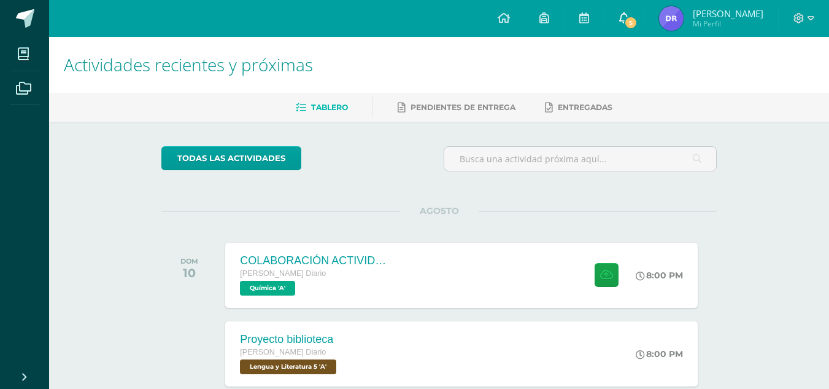
click at [638, 20] on span "5" at bounding box center [631, 23] width 14 height 14
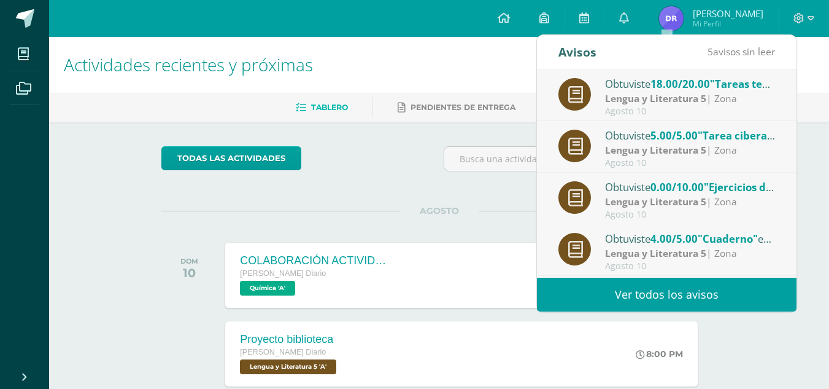
click at [645, 77] on div "Obtuviste 18.00/20.00 "Tareas teatros de [GEOGRAPHIC_DATA]" en Lengua y Literat…" at bounding box center [690, 84] width 171 height 16
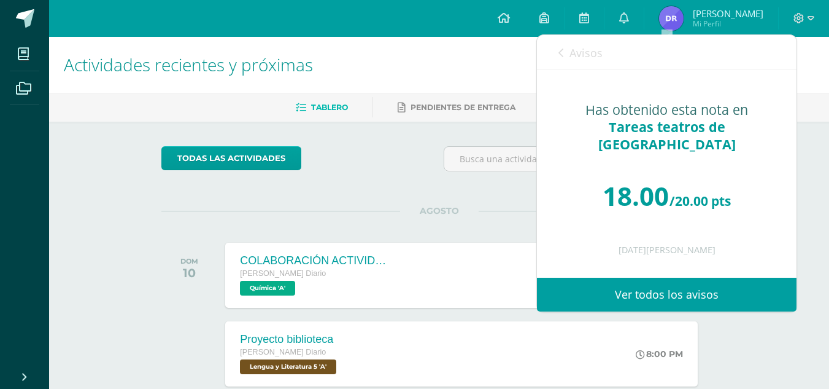
click at [570, 55] on span "Avisos" at bounding box center [586, 52] width 33 height 15
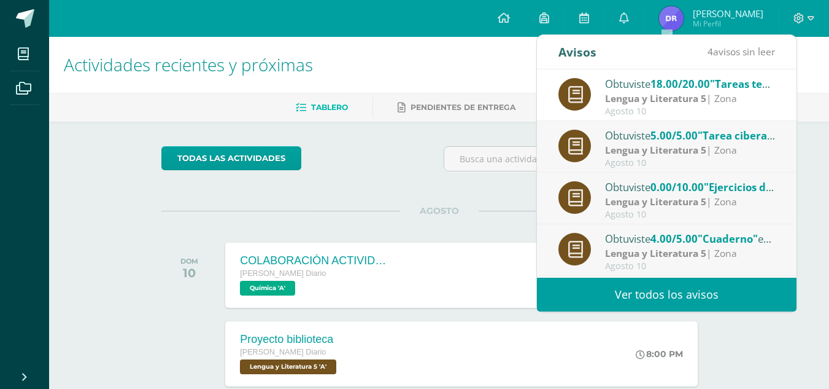
click at [634, 100] on strong "Lengua y Literatura 5" at bounding box center [655, 98] width 101 height 14
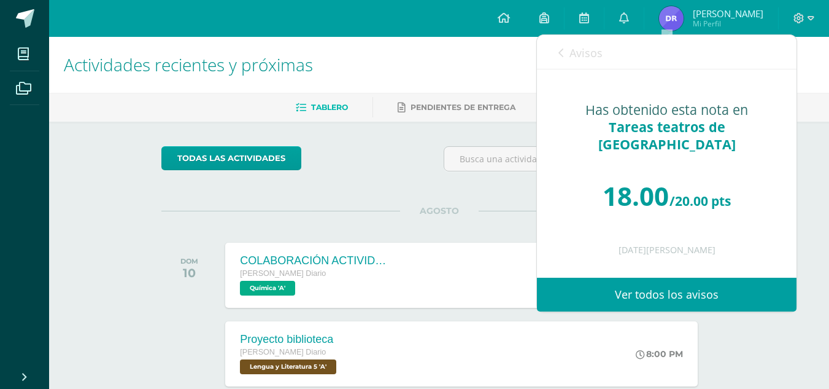
click at [562, 56] on icon at bounding box center [561, 53] width 5 height 10
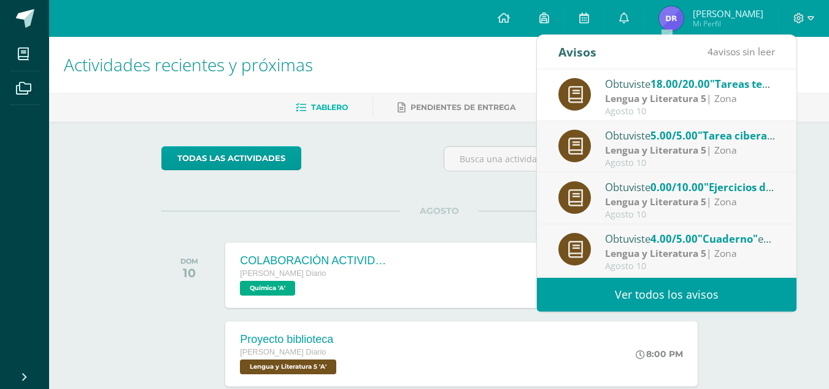
click at [634, 143] on strong "Lengua y Literatura 5" at bounding box center [655, 150] width 101 height 14
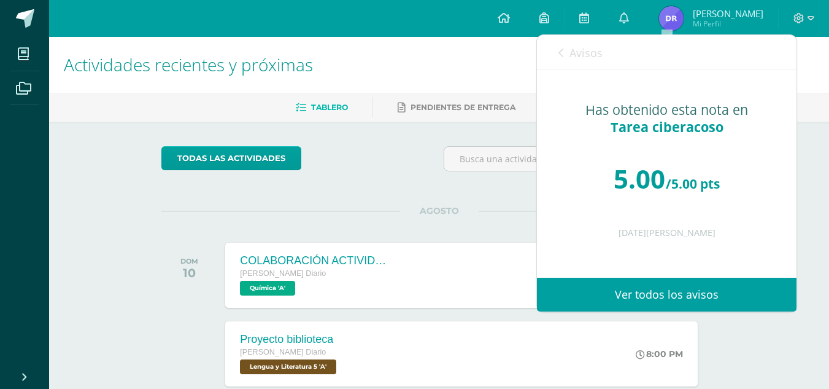
click at [556, 60] on div "Avisos 3 avisos sin leer Avisos" at bounding box center [667, 52] width 260 height 34
click at [568, 57] on link "Avisos" at bounding box center [581, 52] width 44 height 35
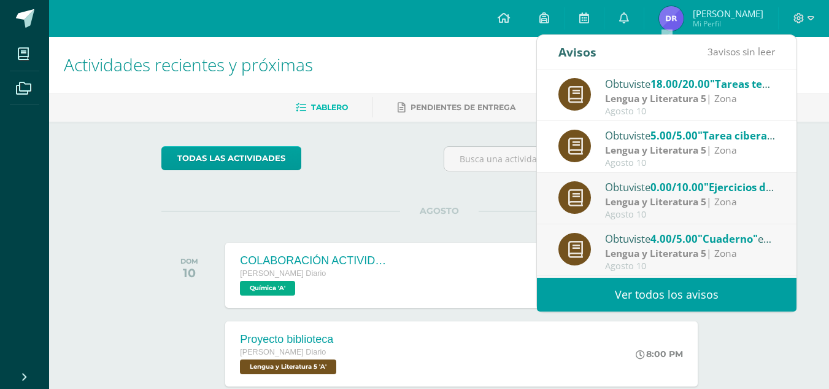
click at [644, 197] on strong "Lengua y Literatura 5" at bounding box center [655, 202] width 101 height 14
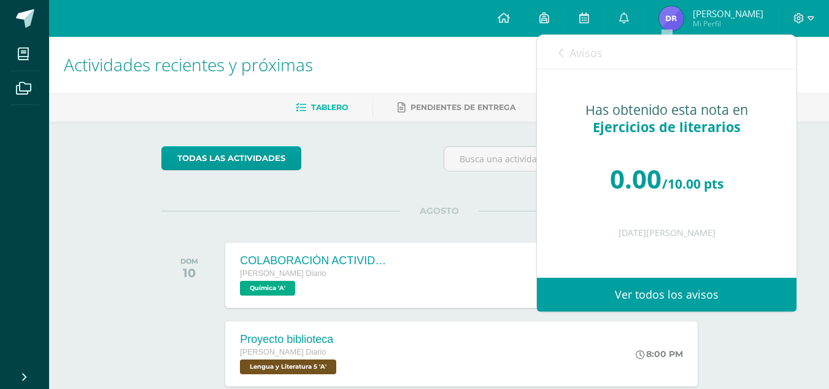
click at [562, 53] on icon at bounding box center [561, 53] width 5 height 10
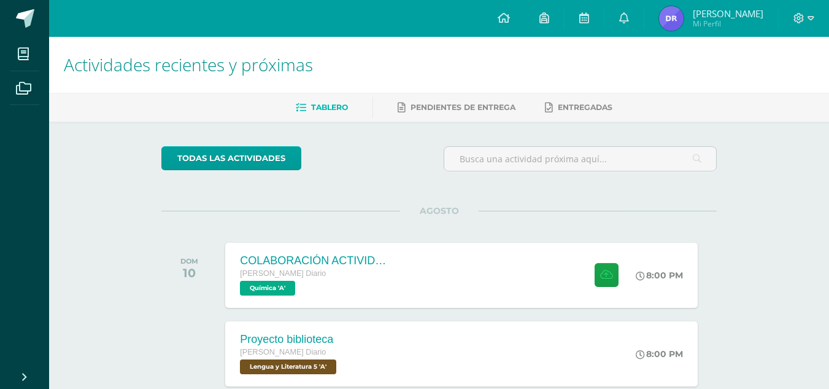
click at [684, 17] on img at bounding box center [671, 18] width 25 height 25
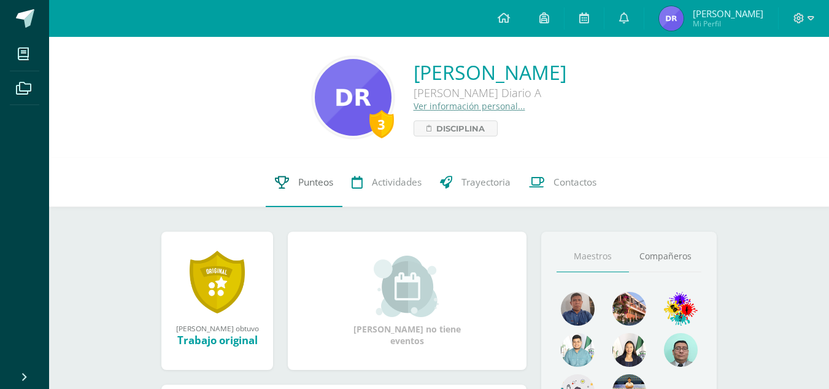
click at [317, 195] on link "Punteos" at bounding box center [304, 182] width 77 height 49
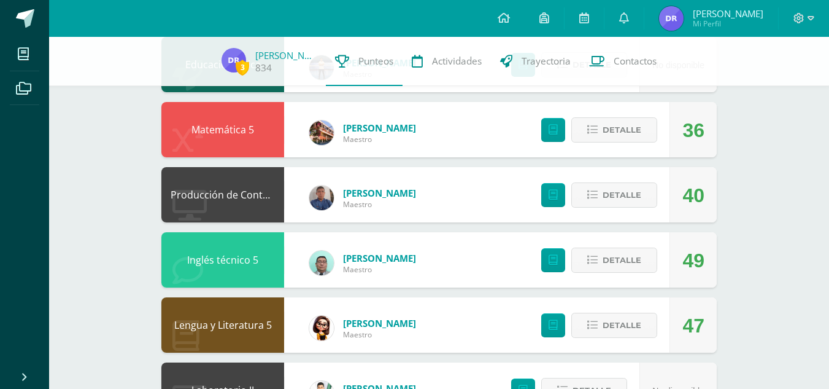
scroll to position [166, 0]
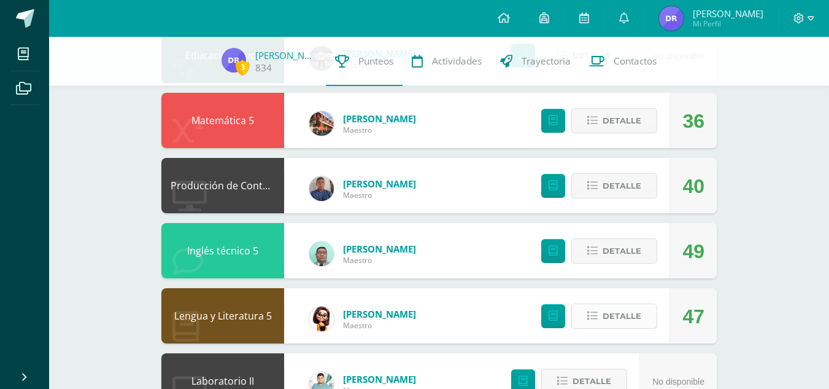
click at [581, 320] on button "Detalle" at bounding box center [615, 315] width 86 height 25
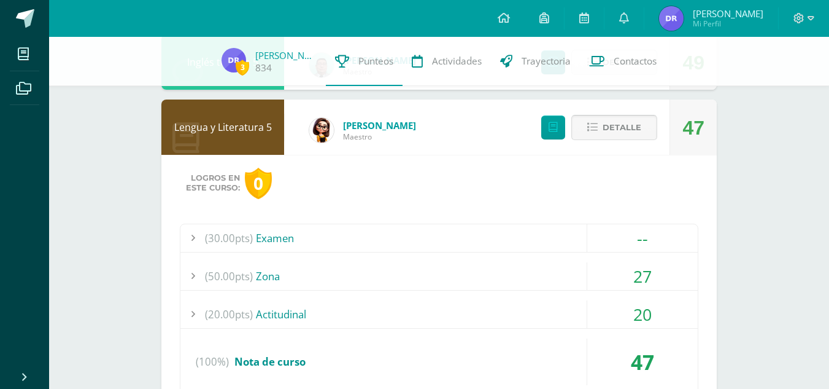
scroll to position [356, 0]
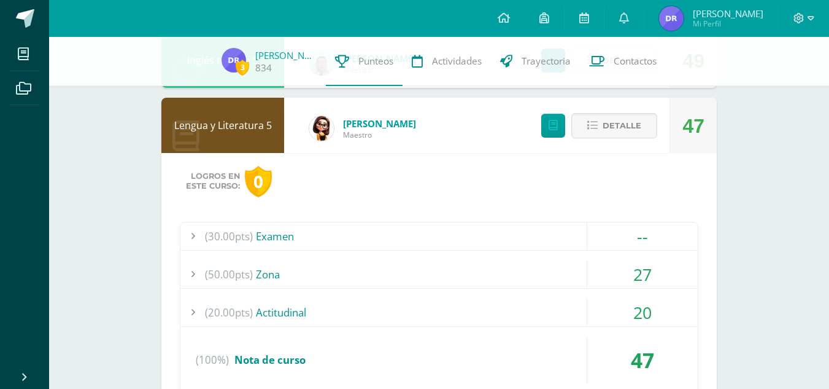
click at [617, 281] on div "27" at bounding box center [643, 274] width 111 height 28
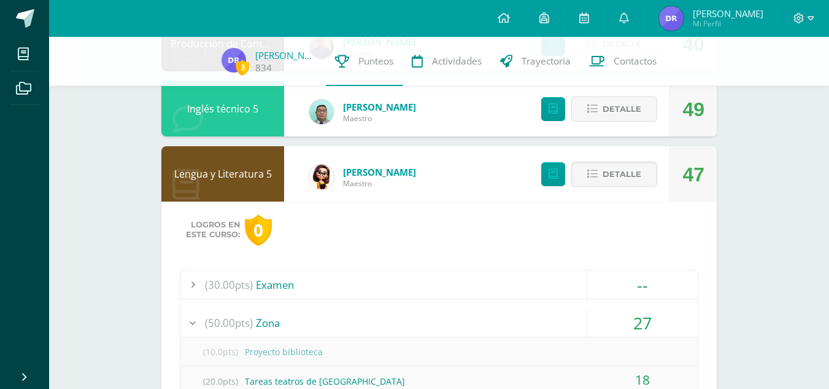
scroll to position [308, 0]
click at [598, 185] on button "Detalle" at bounding box center [615, 173] width 86 height 25
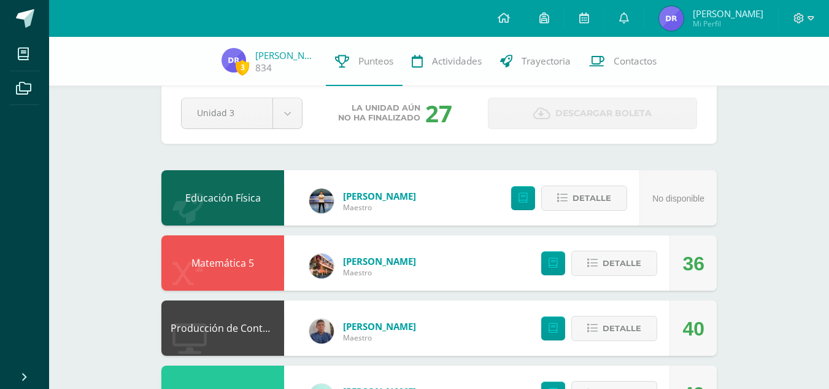
scroll to position [33, 0]
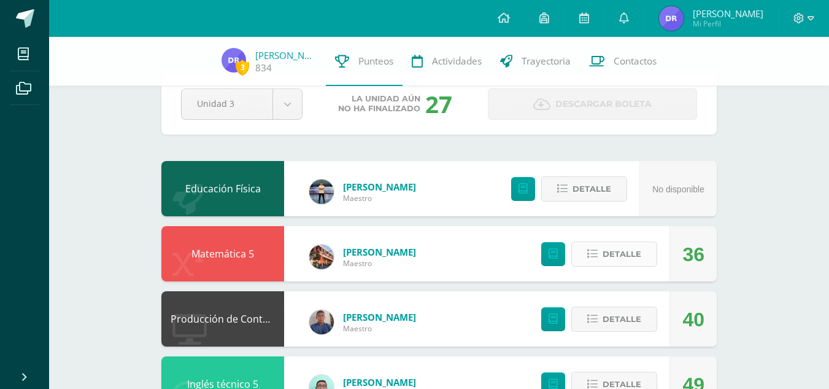
click at [640, 258] on span "Detalle" at bounding box center [622, 253] width 39 height 23
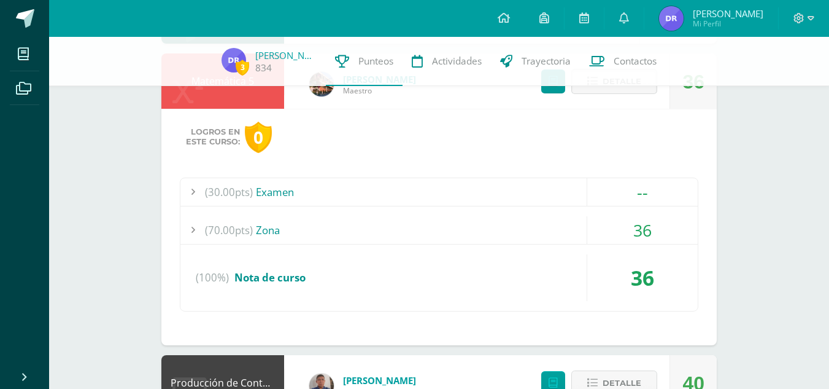
scroll to position [244, 0]
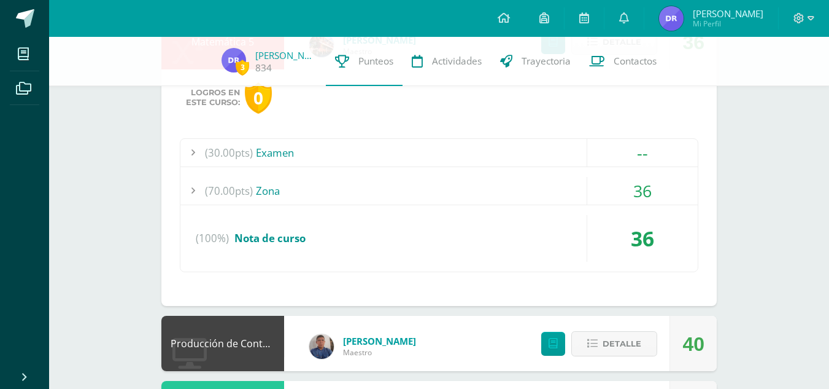
click at [619, 177] on div "36" at bounding box center [643, 191] width 111 height 28
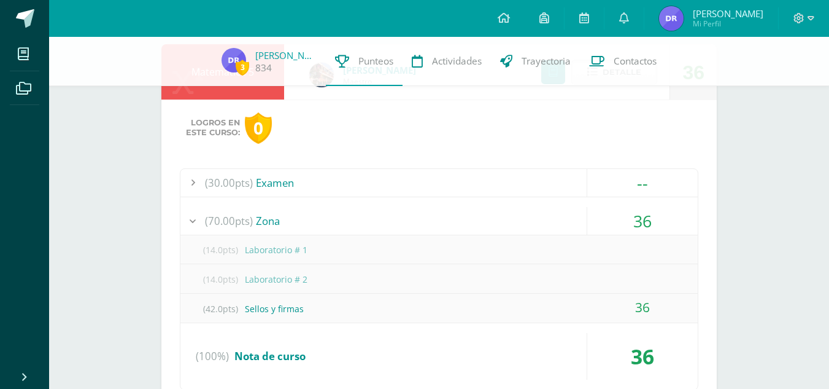
scroll to position [212, 0]
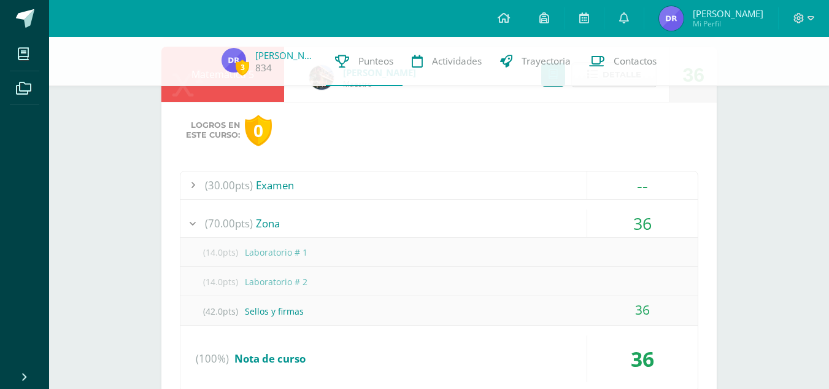
click at [650, 224] on div "36" at bounding box center [643, 223] width 111 height 28
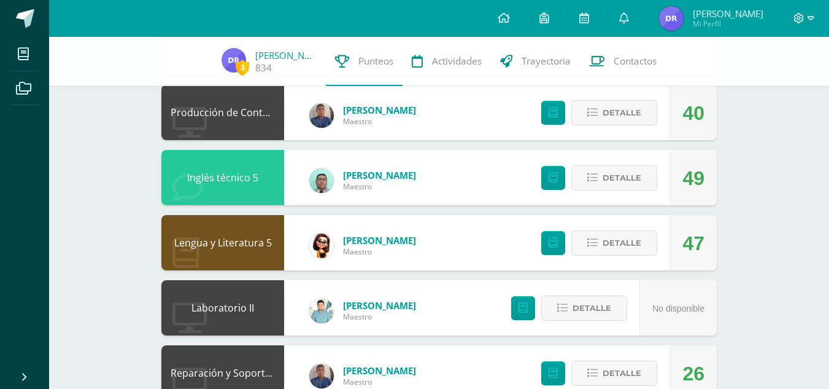
scroll to position [447, 0]
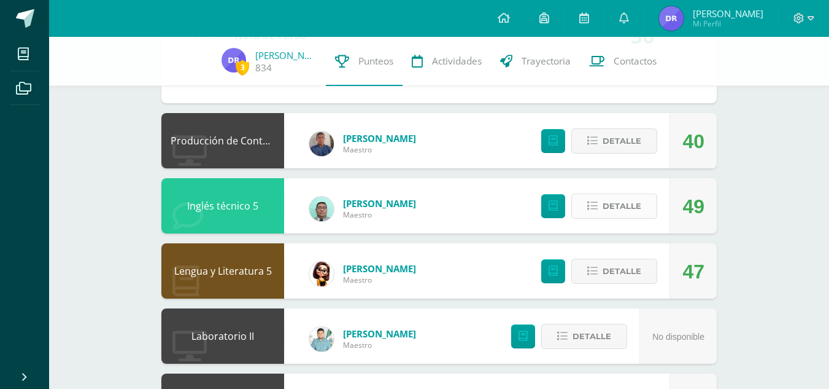
click at [617, 211] on span "Detalle" at bounding box center [622, 206] width 39 height 23
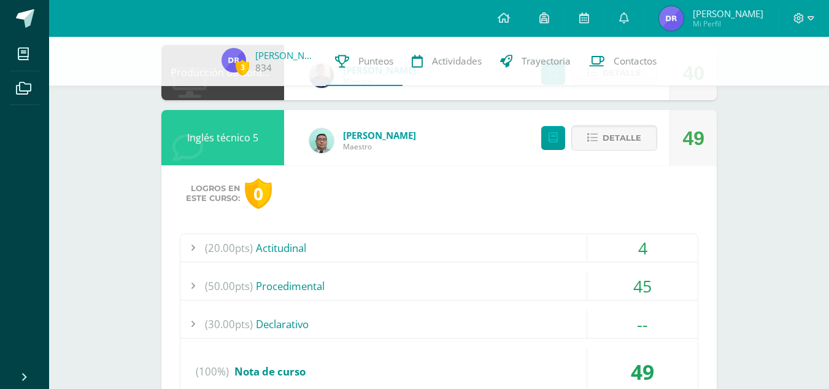
scroll to position [539, 0]
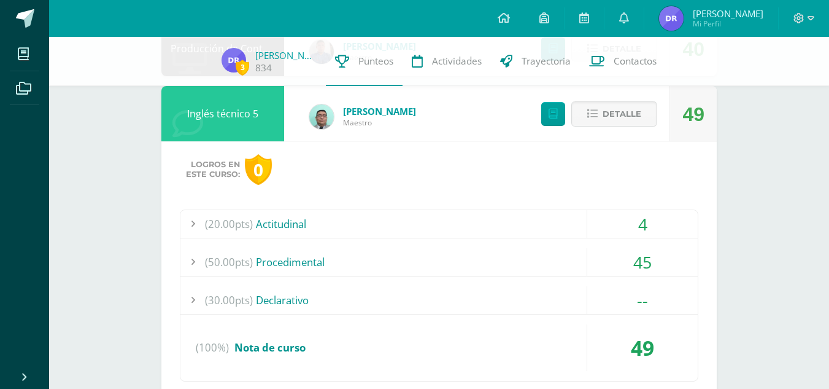
click at [632, 263] on div "45" at bounding box center [643, 262] width 111 height 28
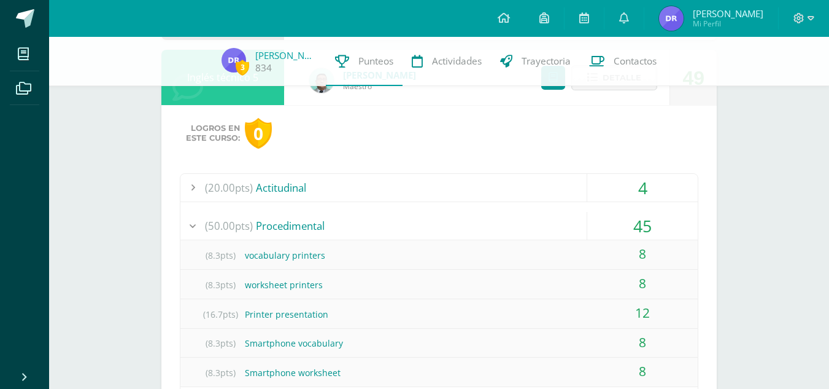
scroll to position [562, 0]
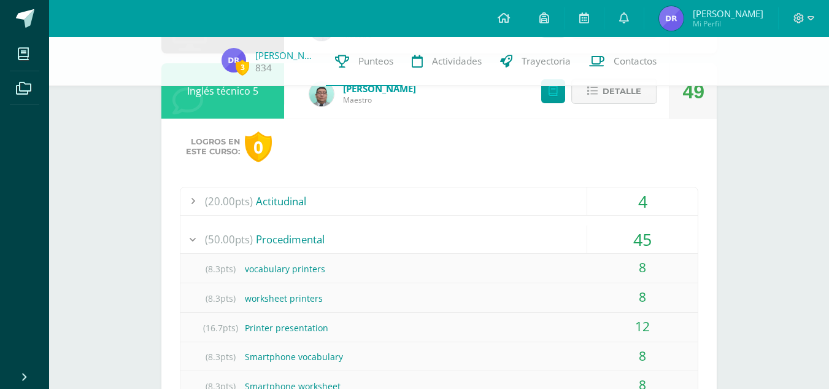
click at [646, 196] on div "4" at bounding box center [643, 201] width 111 height 28
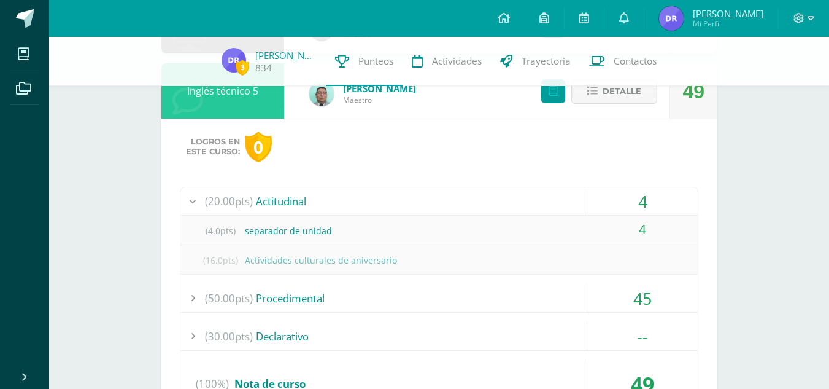
click at [646, 196] on div "4" at bounding box center [643, 201] width 111 height 28
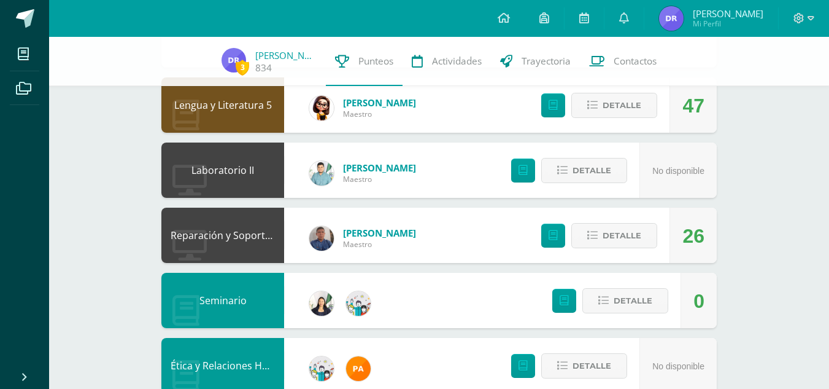
scroll to position [862, 0]
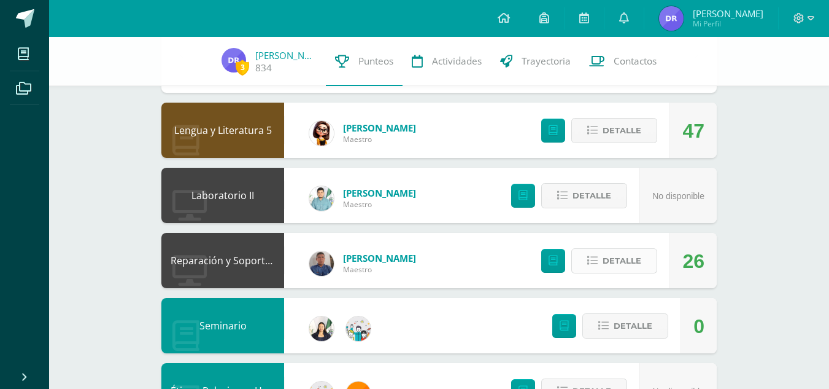
click at [602, 255] on button "Detalle" at bounding box center [615, 260] width 86 height 25
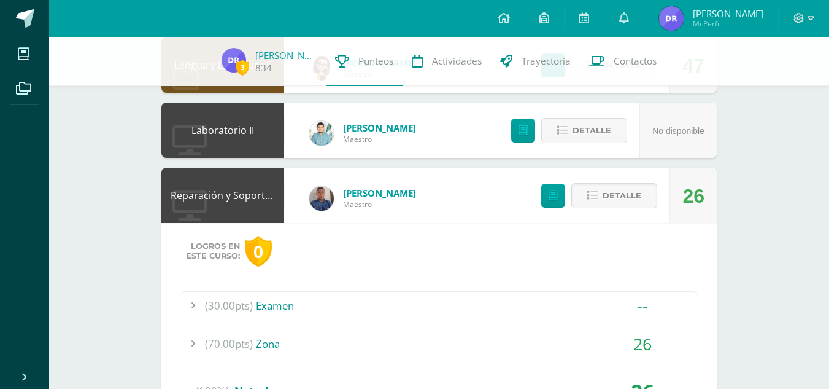
scroll to position [982, 0]
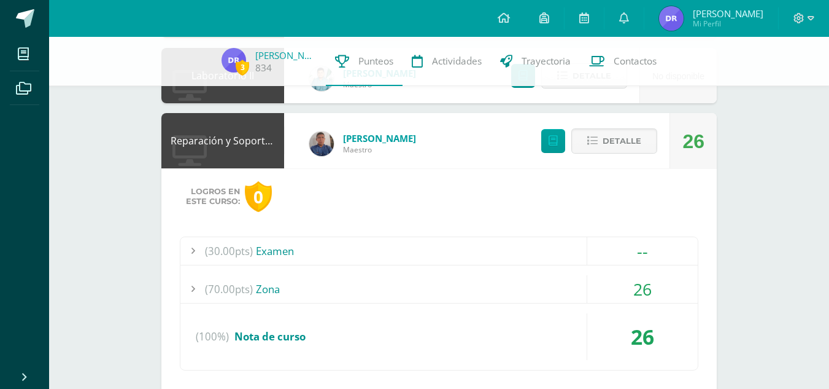
click at [635, 292] on div "26" at bounding box center [643, 289] width 111 height 28
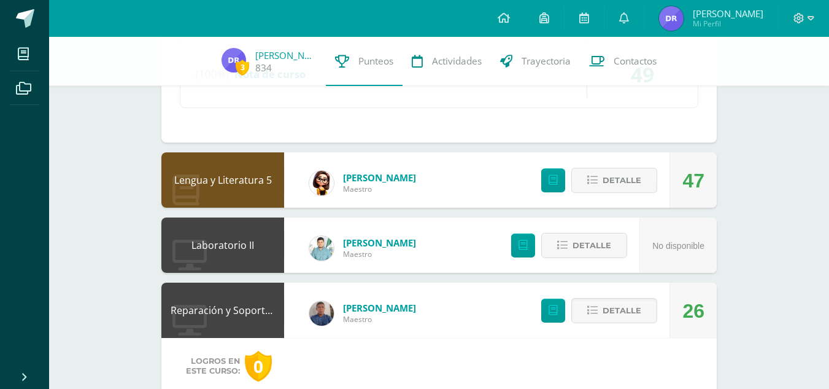
scroll to position [848, 0]
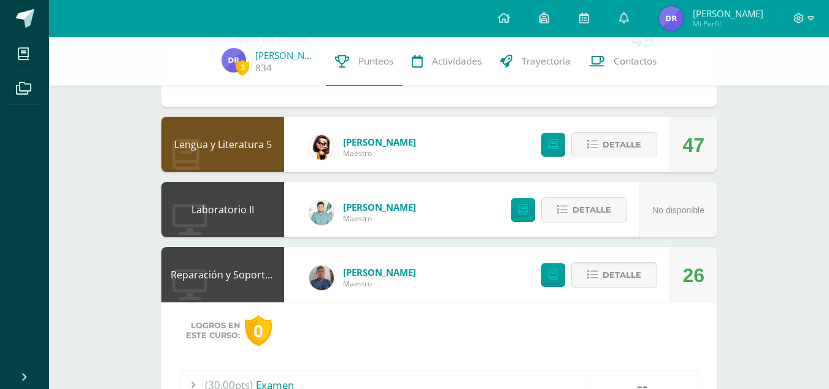
click at [599, 272] on button "Detalle" at bounding box center [615, 274] width 86 height 25
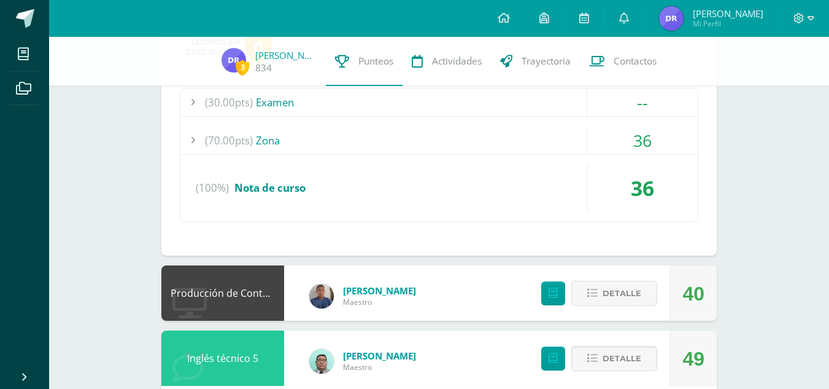
scroll to position [298, 0]
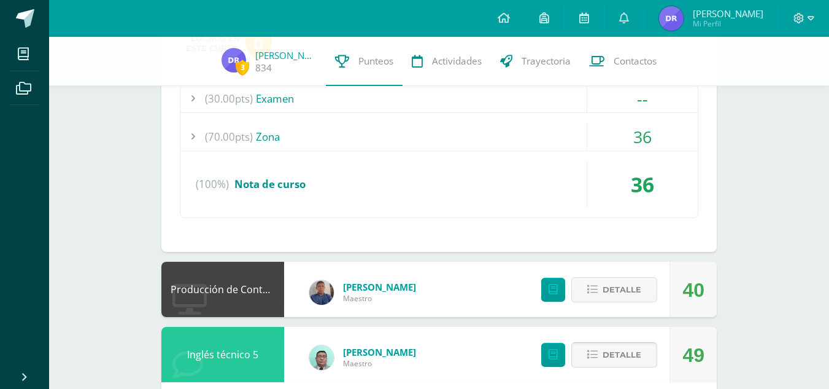
click at [626, 354] on span "Detalle" at bounding box center [622, 354] width 39 height 23
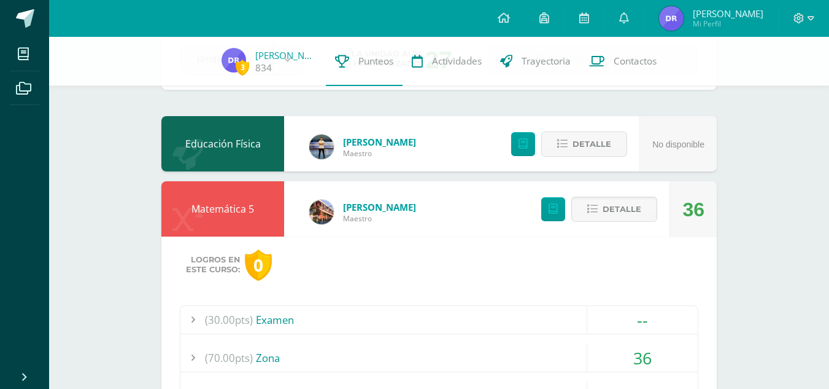
scroll to position [72, 0]
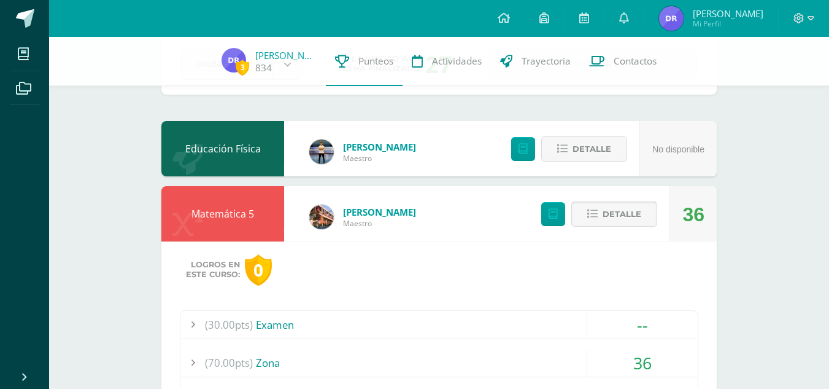
click at [638, 214] on span "Detalle" at bounding box center [622, 214] width 39 height 23
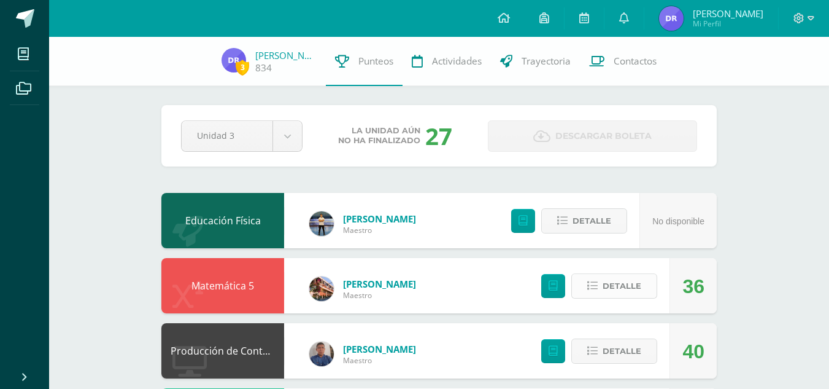
scroll to position [0, 0]
